Goal: Task Accomplishment & Management: Manage account settings

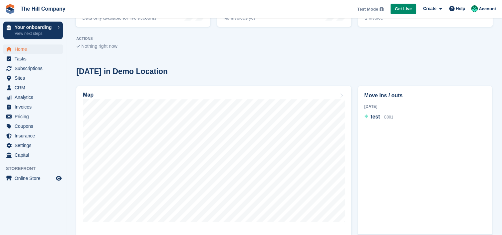
scroll to position [141, 0]
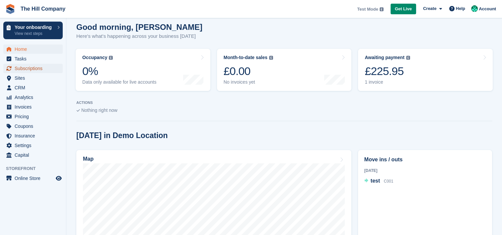
click at [25, 69] on span "Subscriptions" at bounding box center [35, 68] width 40 height 9
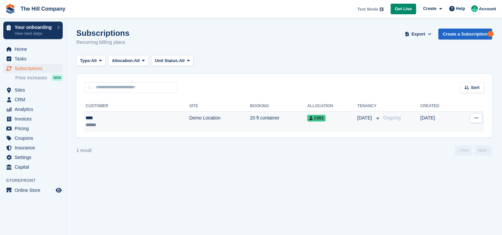
click at [250, 124] on td "20 ft container" at bounding box center [278, 121] width 57 height 21
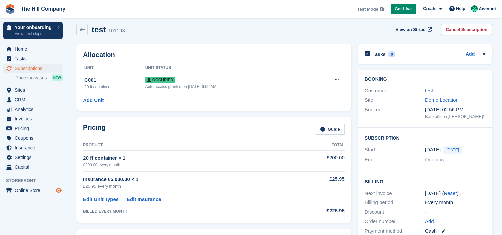
scroll to position [4, 0]
click at [57, 191] on icon "Preview store" at bounding box center [59, 190] width 6 height 5
click at [29, 137] on span "Coupons" at bounding box center [35, 137] width 40 height 9
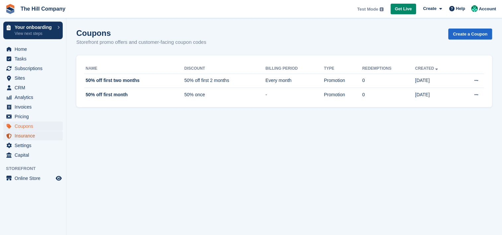
click at [25, 138] on span "Insurance" at bounding box center [35, 135] width 40 height 9
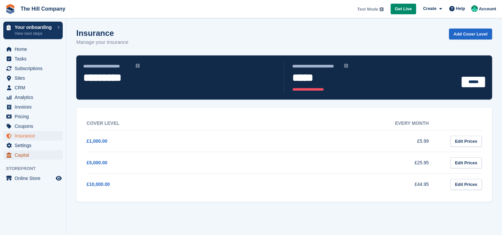
click at [29, 153] on span "Capital" at bounding box center [35, 154] width 40 height 9
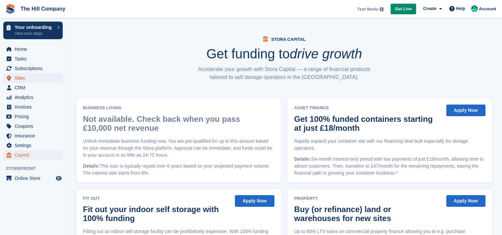
click at [29, 82] on span "Sites" at bounding box center [35, 77] width 40 height 9
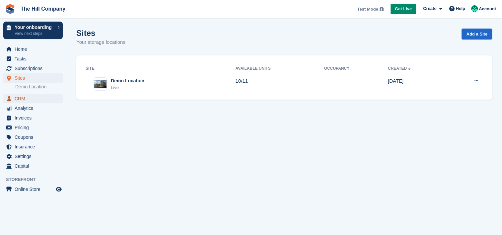
click at [35, 102] on span "CRM" at bounding box center [35, 98] width 40 height 9
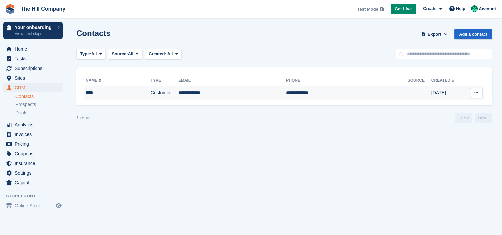
click at [111, 98] on td "****" at bounding box center [117, 93] width 66 height 14
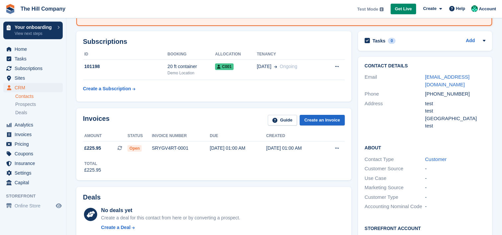
scroll to position [116, 0]
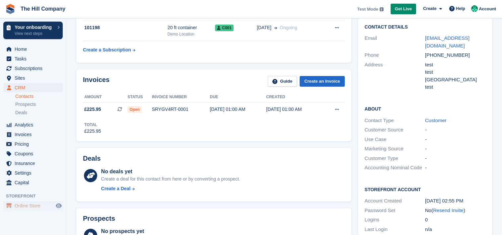
click at [35, 206] on span "Online Store" at bounding box center [35, 205] width 40 height 9
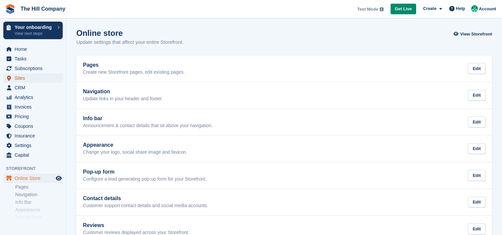
click at [29, 76] on span "Sites" at bounding box center [35, 77] width 40 height 9
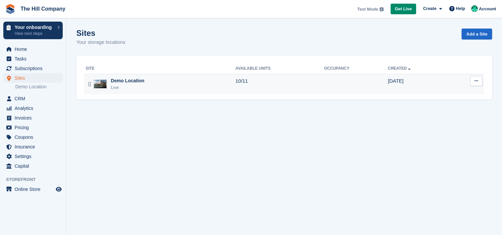
click at [133, 77] on div "Demo Location" at bounding box center [128, 80] width 34 height 7
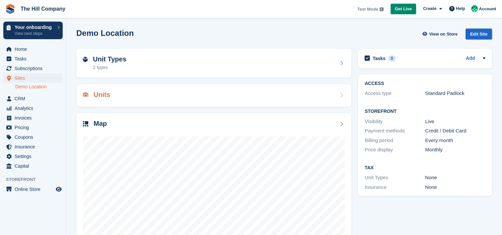
click at [121, 100] on div "Units" at bounding box center [213, 95] width 275 height 22
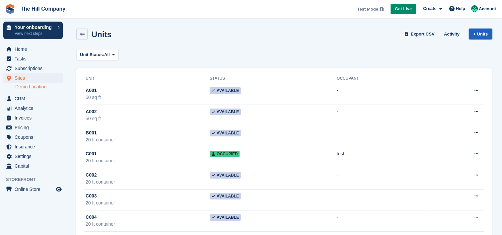
click at [486, 35] on link "+ Units" at bounding box center [480, 34] width 23 height 11
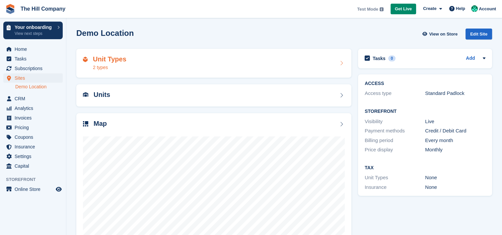
click at [116, 61] on h2 "Unit Types" at bounding box center [110, 59] width 34 height 8
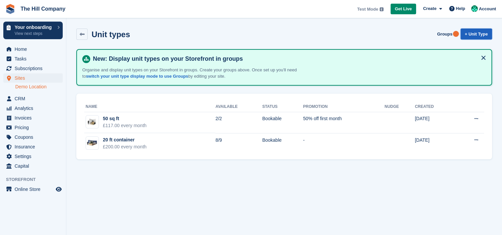
click at [476, 33] on link "+ Unit Type" at bounding box center [477, 34] width 32 height 11
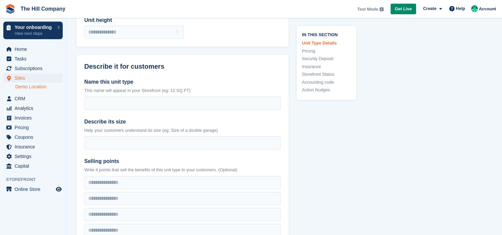
scroll to position [122, 0]
click at [31, 51] on span "Home" at bounding box center [35, 48] width 40 height 9
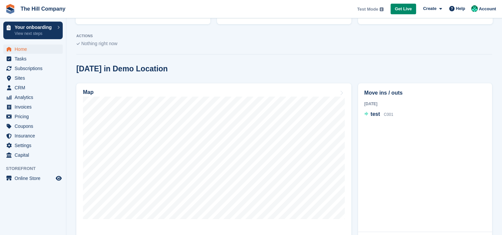
scroll to position [143, 0]
